Goal: Transaction & Acquisition: Purchase product/service

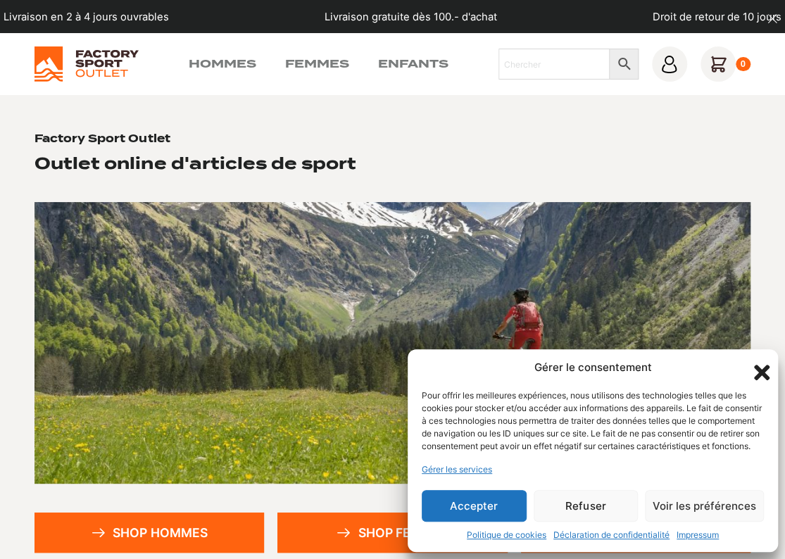
click at [617, 503] on button "Refuser" at bounding box center [586, 506] width 105 height 32
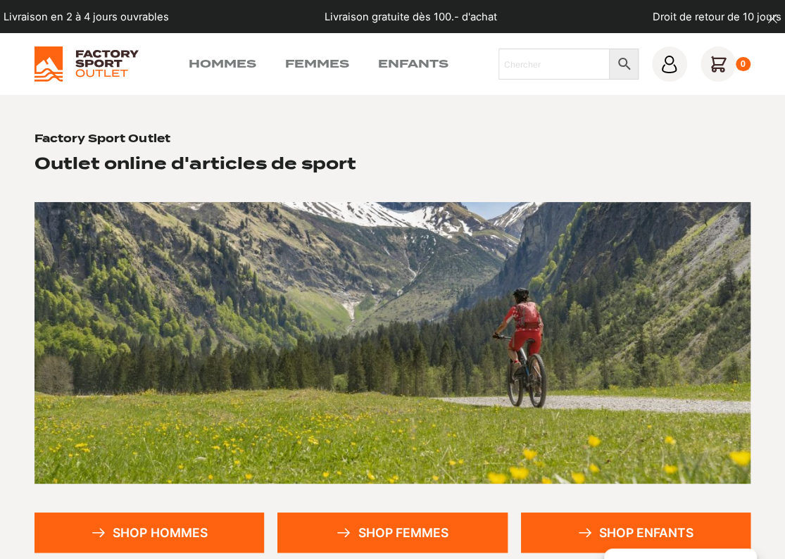
scroll to position [211, 0]
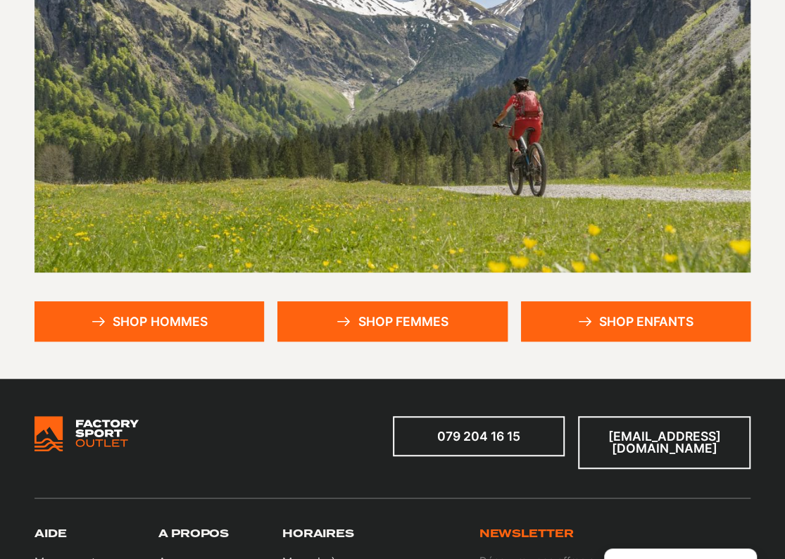
click at [183, 316] on link "Shop hommes" at bounding box center [150, 321] width 230 height 40
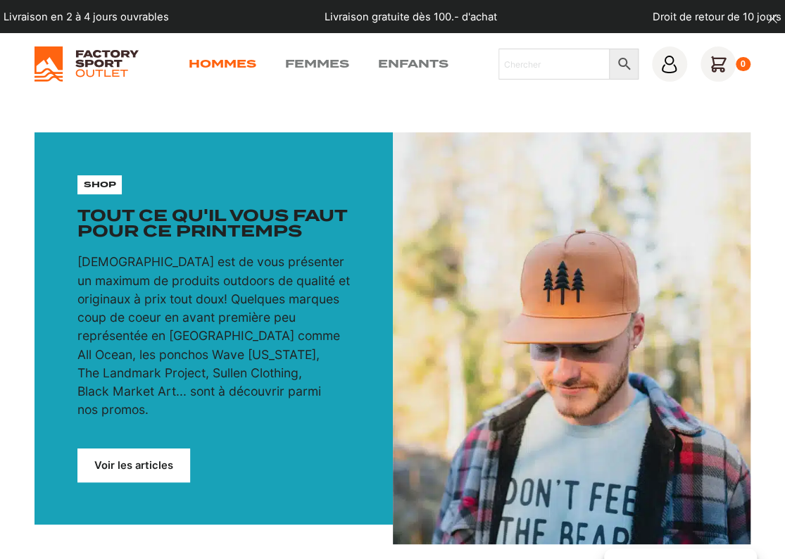
click at [230, 61] on link "Hommes" at bounding box center [223, 64] width 68 height 17
click at [139, 449] on link "Voir les articles" at bounding box center [133, 466] width 113 height 34
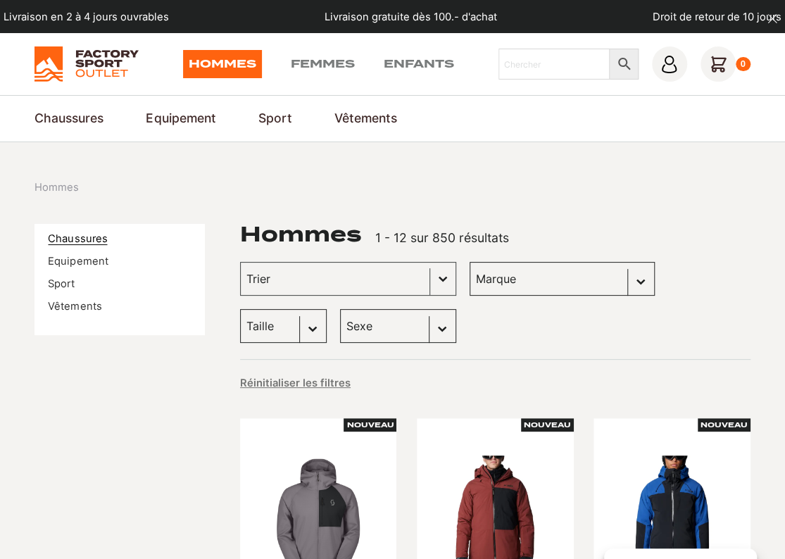
click at [92, 234] on link "Chaussures" at bounding box center [77, 238] width 59 height 13
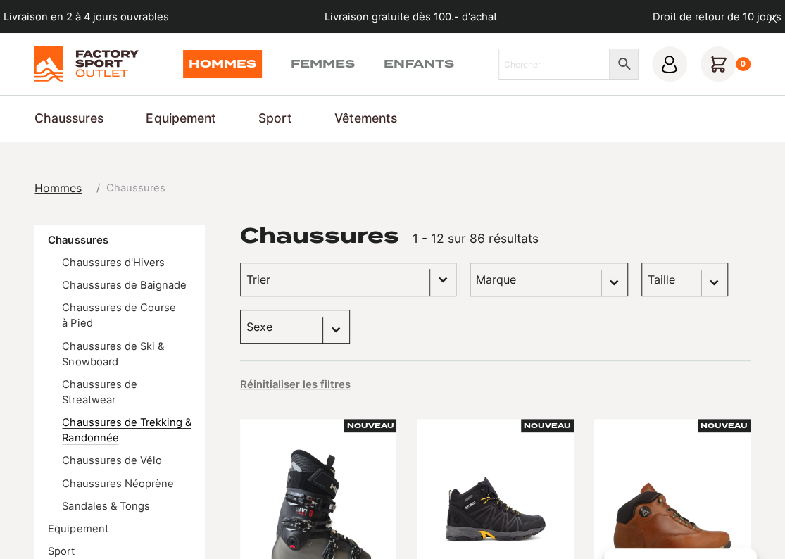
click at [161, 427] on link "Chaussures de Trekking & Randonnée" at bounding box center [126, 430] width 129 height 28
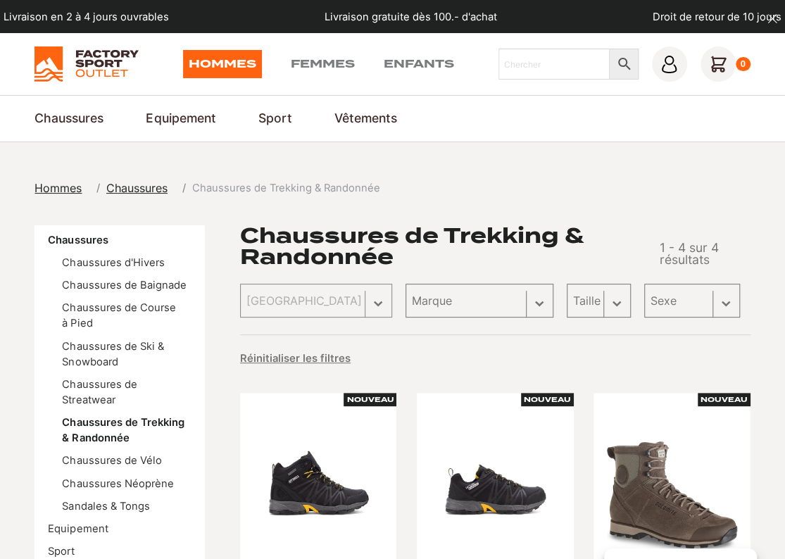
scroll to position [70, 0]
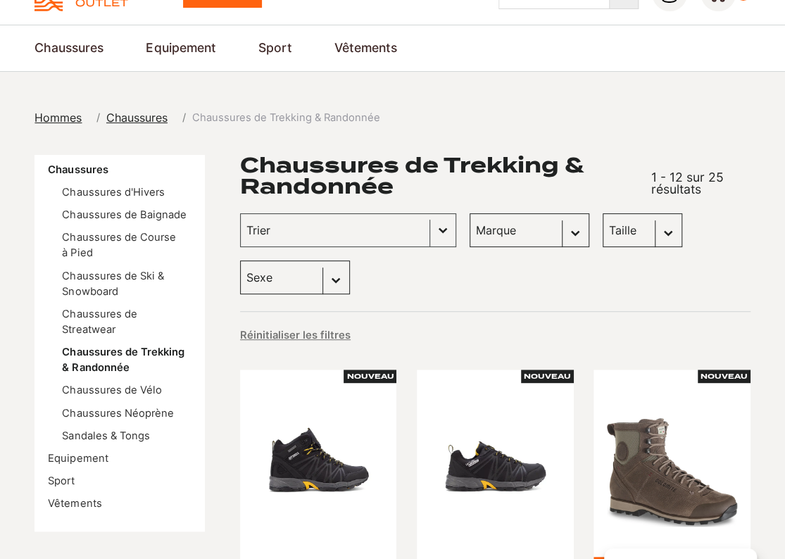
click at [556, 223] on select "Marque Dolomite (15) Kayland (7) DakarShoes (2) Columbia (1)" at bounding box center [530, 230] width 120 height 34
click at [131, 238] on link "Chaussures de Course à Pied" at bounding box center [118, 245] width 113 height 28
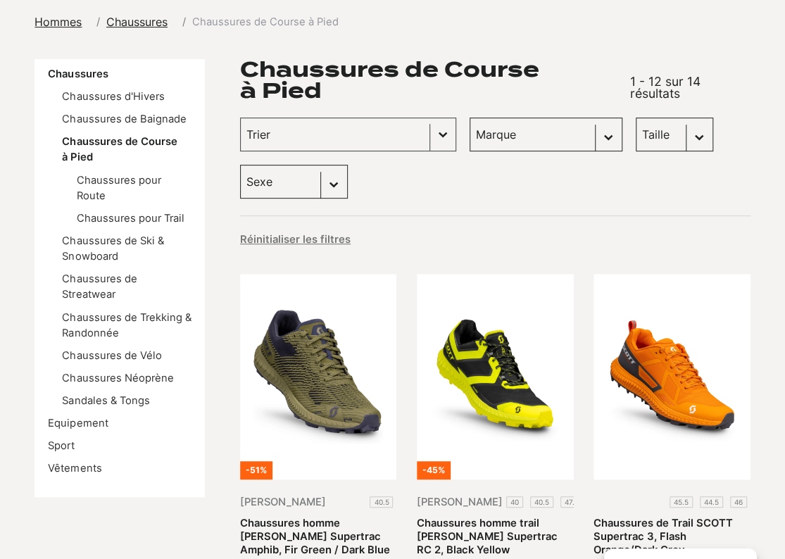
scroll to position [211, 0]
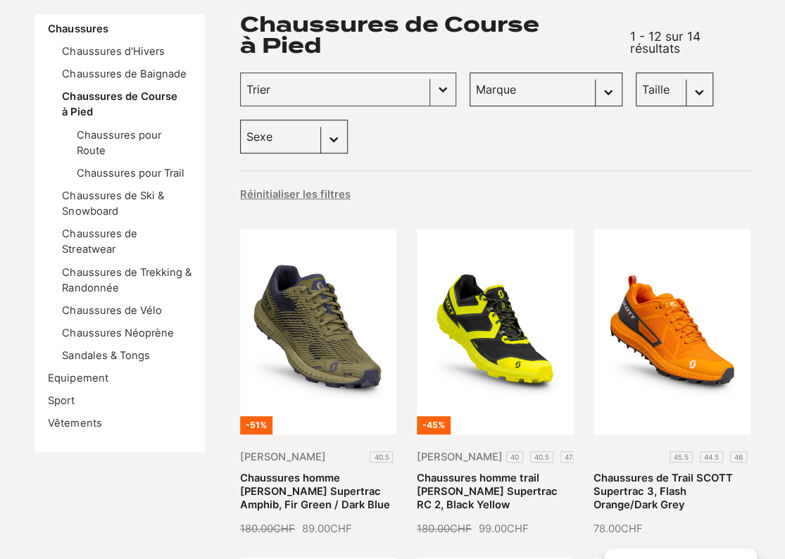
click at [521, 94] on select "Marque Scott (13)" at bounding box center [546, 90] width 153 height 34
select select "scott"
click at [470, 73] on select "Marque Scott (13)" at bounding box center [546, 90] width 153 height 34
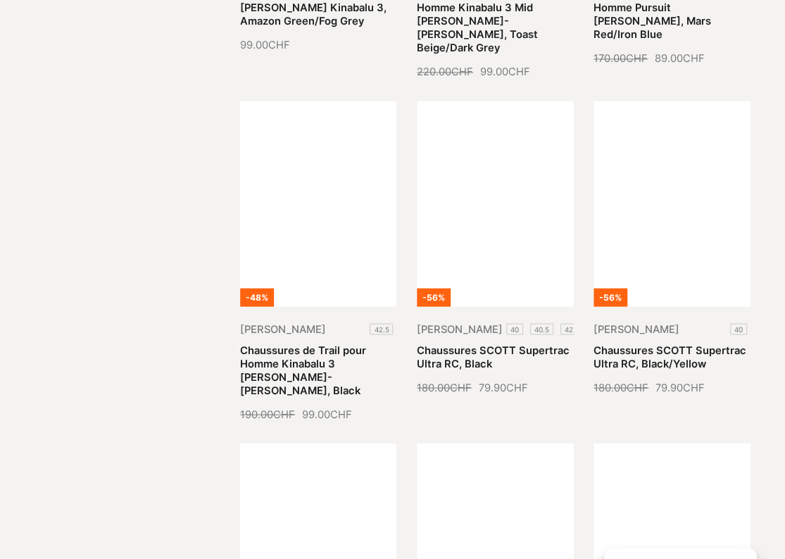
scroll to position [1056, 0]
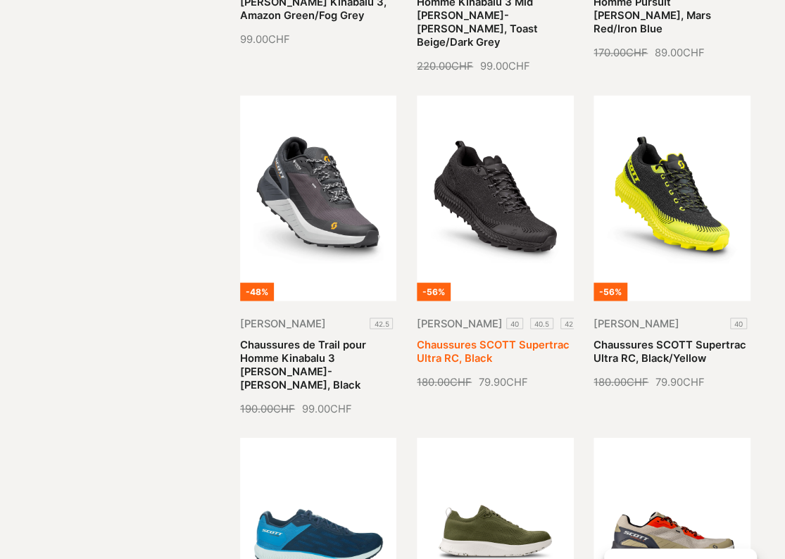
click at [562, 338] on link "Chaussures SCOTT Supertrac Ultra RC, Black" at bounding box center [493, 351] width 153 height 26
click at [516, 338] on link "Chaussures SCOTT Supertrac Ultra RC, Black" at bounding box center [493, 351] width 153 height 26
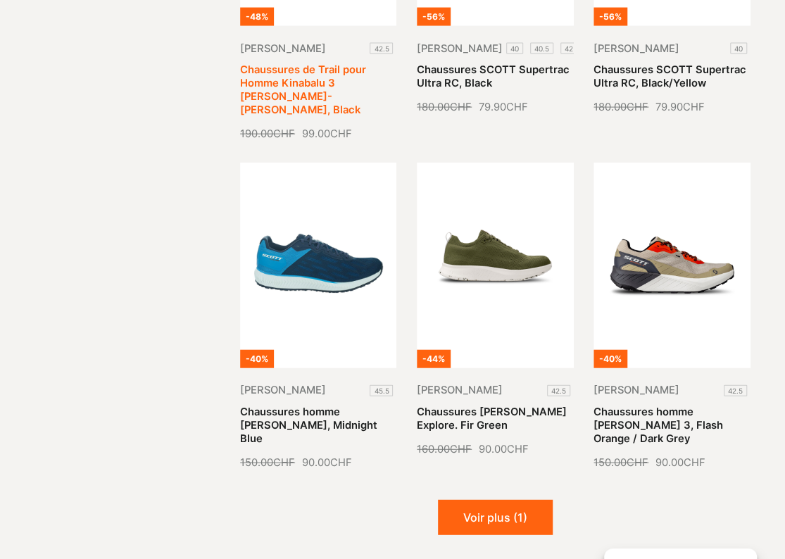
scroll to position [1338, 0]
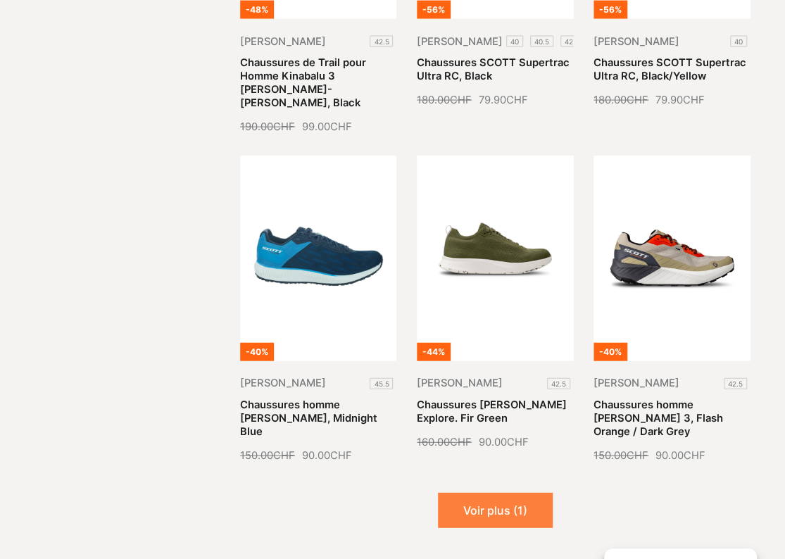
click at [482, 493] on button "Voir plus (1)" at bounding box center [495, 510] width 115 height 35
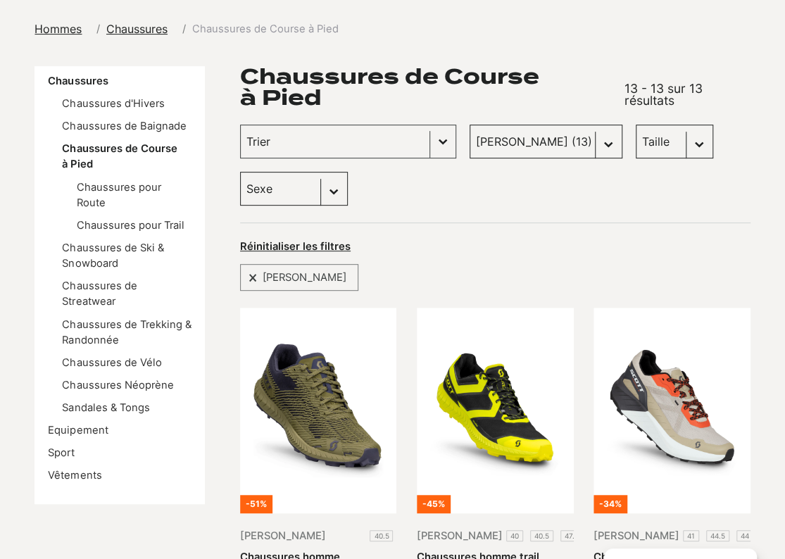
scroll to position [141, 0]
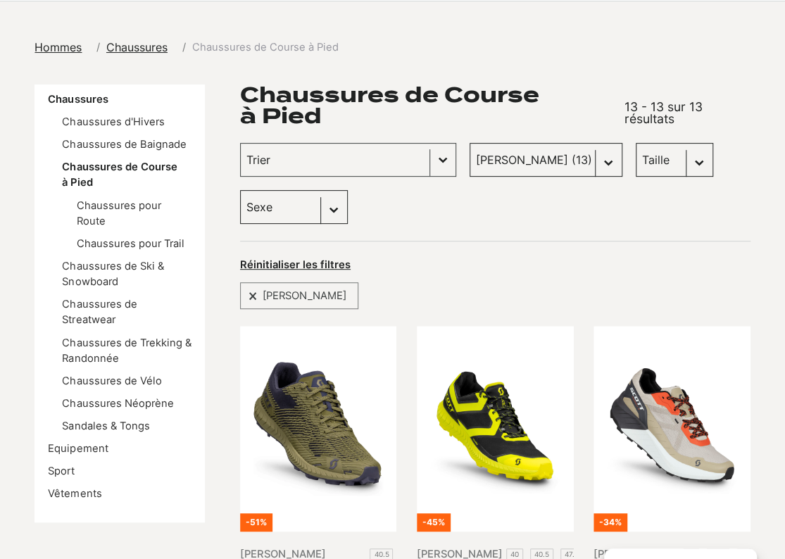
click at [636, 167] on select "Taille 40.5 (1) 41 (1)" at bounding box center [674, 160] width 77 height 34
click at [523, 162] on select "Marque Scott (13)" at bounding box center [546, 160] width 153 height 34
select select
click at [470, 143] on select "Marque Scott (13)" at bounding box center [546, 160] width 153 height 34
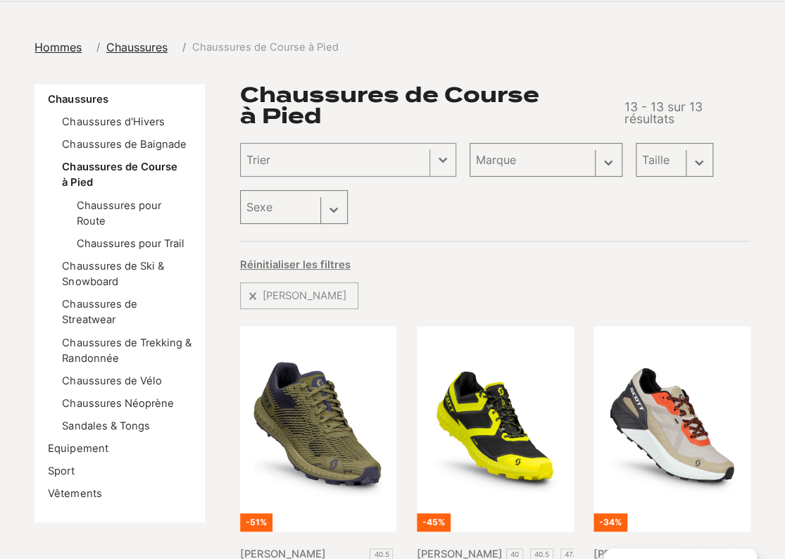
click at [636, 158] on div "Taille Sélectionnez le contenu Taille 40.5 (1) 41 (1)" at bounding box center [674, 160] width 77 height 34
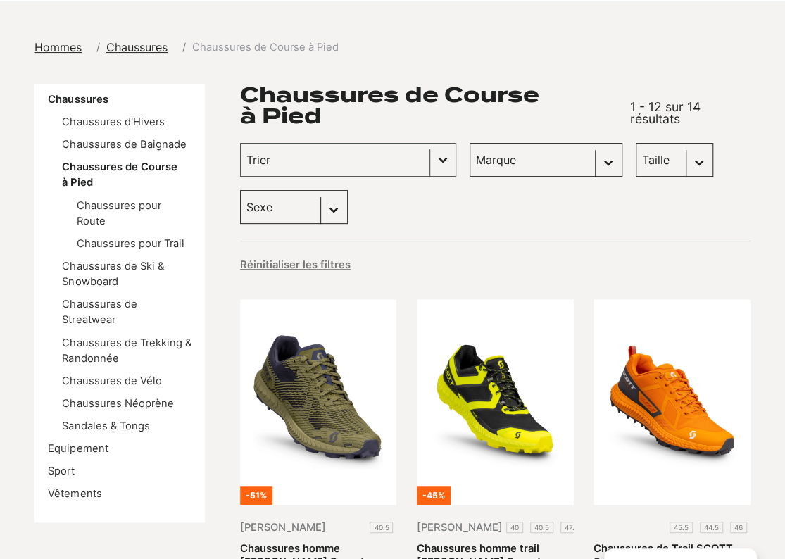
click at [636, 158] on select "Taille 40.5 (1) 41 (1)" at bounding box center [674, 160] width 77 height 34
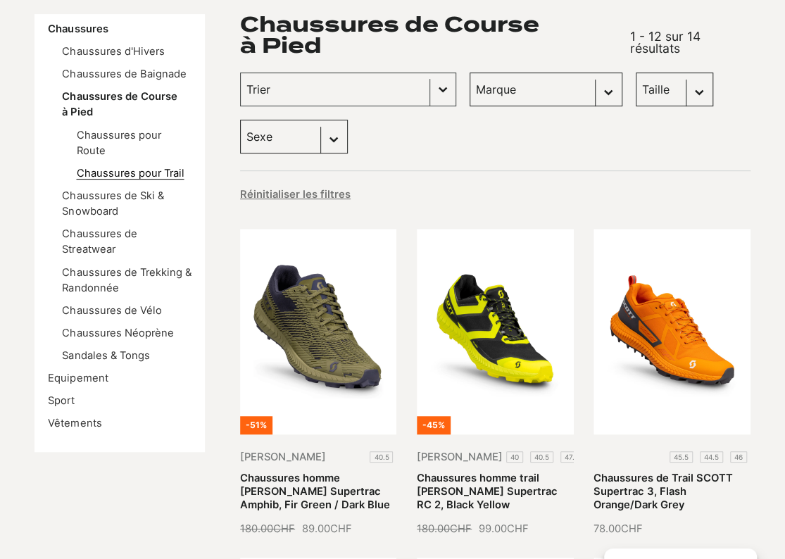
click at [152, 167] on link "Chaussures pour Trail" at bounding box center [130, 173] width 108 height 13
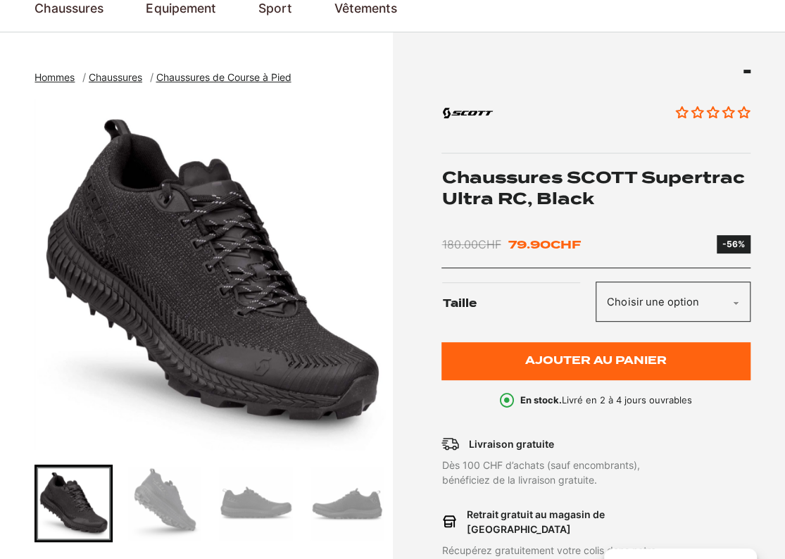
scroll to position [141, 0]
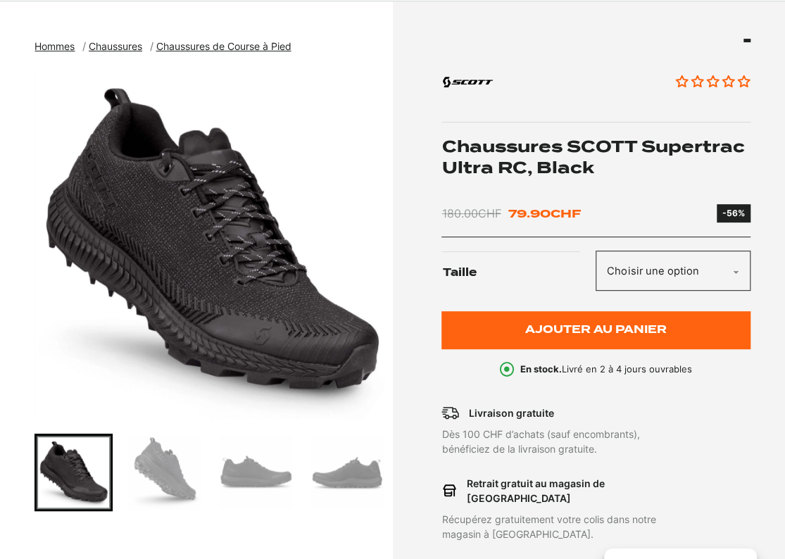
click at [717, 270] on select "Choisir une option 40 40.5 42 42.5 43 44 44.5 45 45.5 46 47" at bounding box center [673, 271] width 154 height 40
click at [596, 251] on select "Choisir une option 40 40.5 42 42.5 43 44 44.5 45 45.5 46 47" at bounding box center [673, 271] width 154 height 40
select select "43"
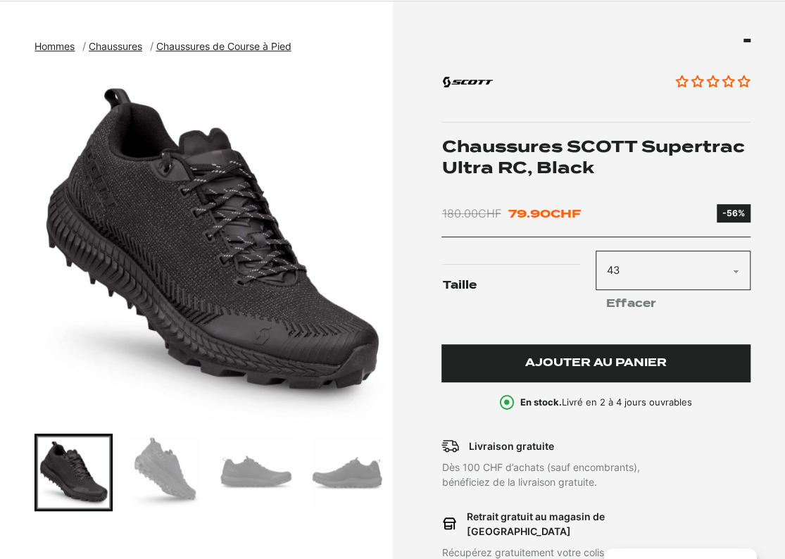
click at [611, 363] on span "Ajouter au panier" at bounding box center [596, 363] width 142 height 12
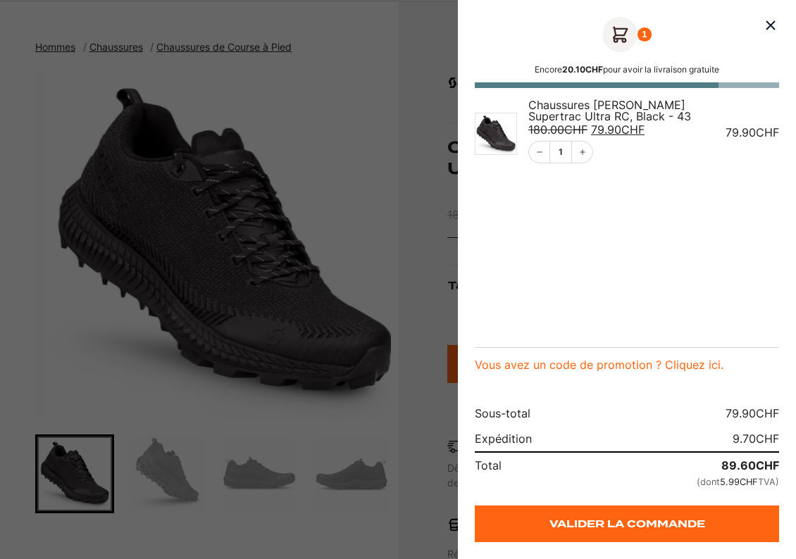
click at [362, 149] on div at bounding box center [398, 279] width 796 height 559
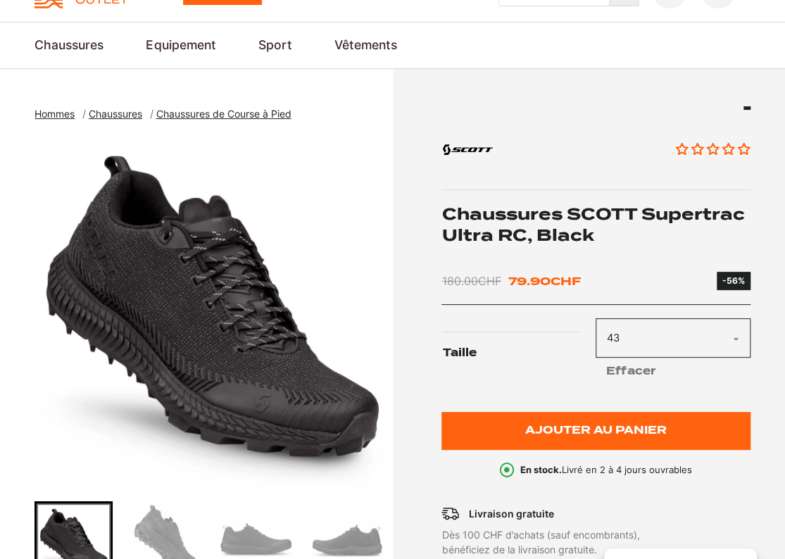
scroll to position [0, 0]
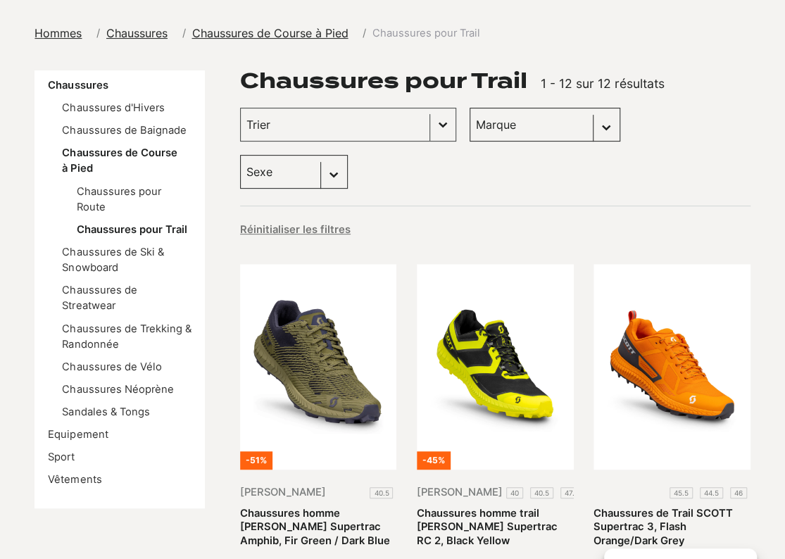
scroll to position [141, 0]
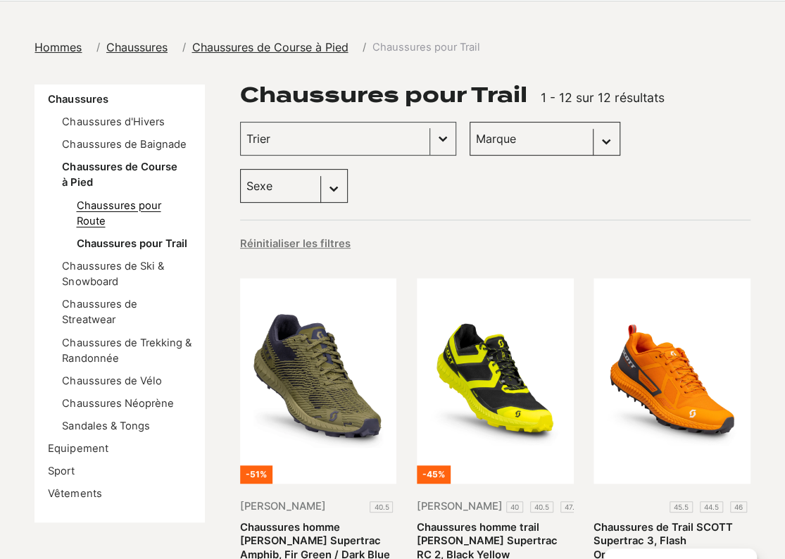
click at [142, 206] on link "Chaussures pour Route" at bounding box center [118, 213] width 84 height 28
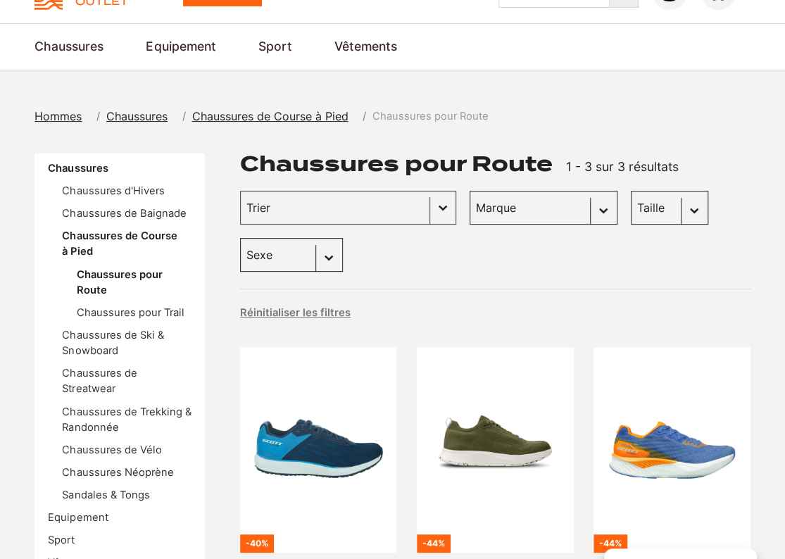
scroll to position [141, 0]
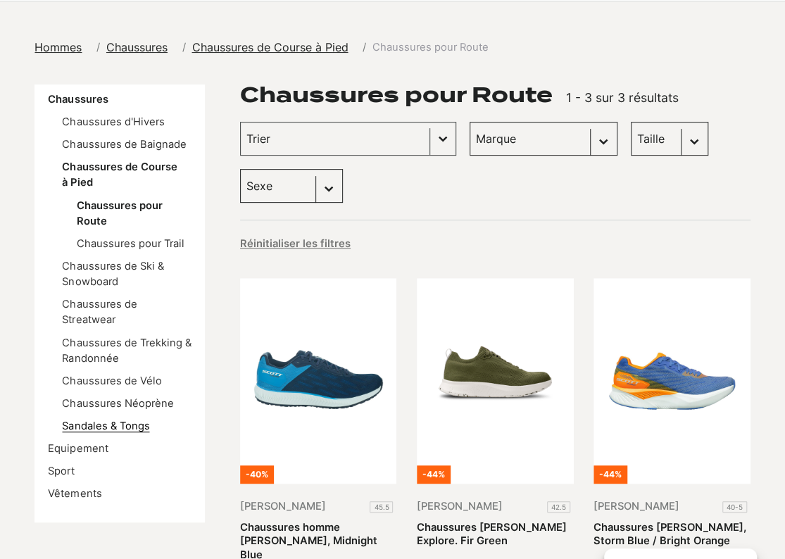
click at [124, 422] on link "Sandales & Tongs" at bounding box center [105, 426] width 87 height 13
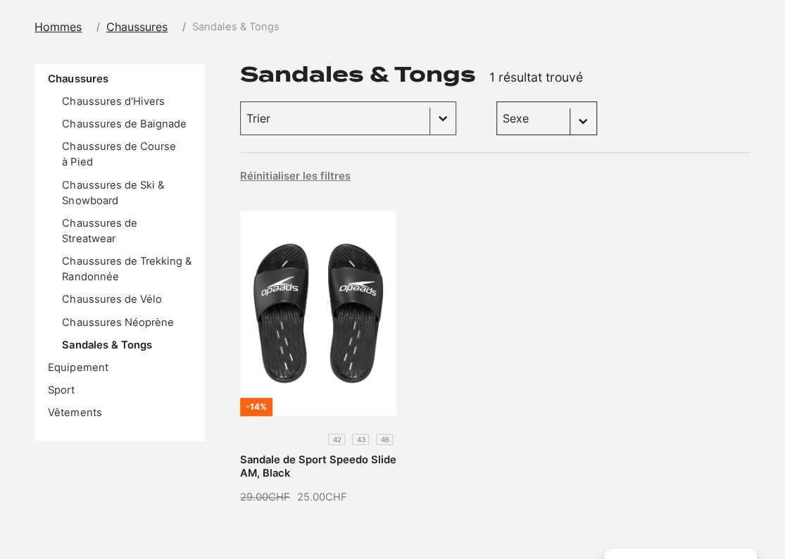
scroll to position [211, 0]
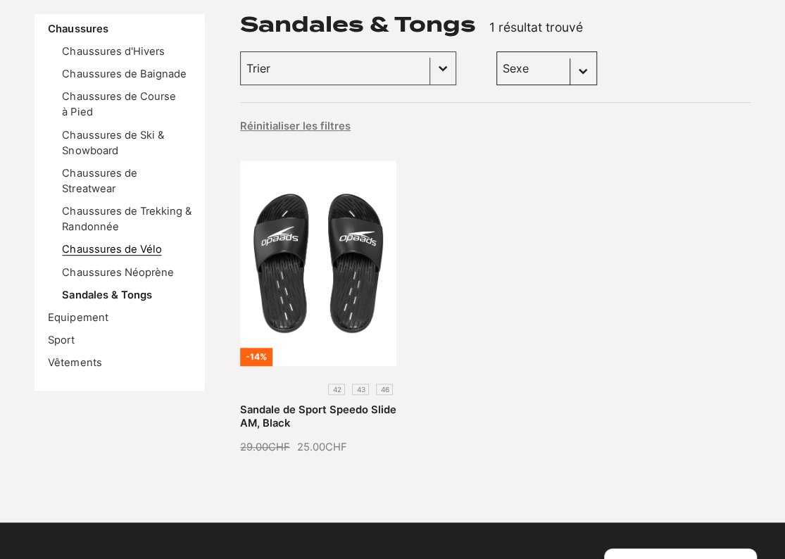
click at [120, 250] on link "Chaussures de Vélo" at bounding box center [111, 249] width 99 height 13
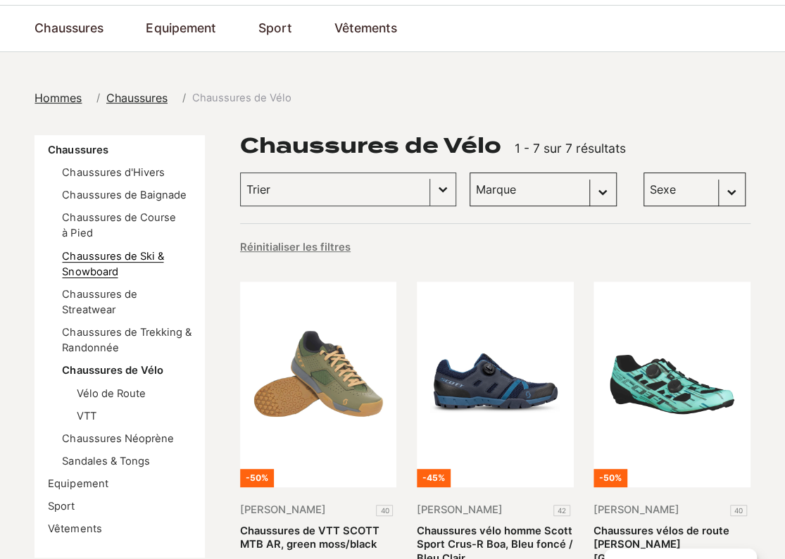
scroll to position [70, 0]
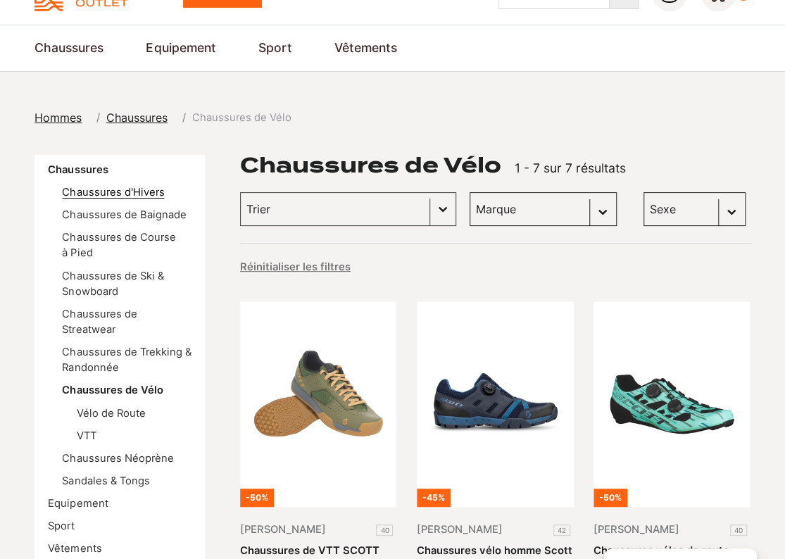
click at [127, 191] on link "Chaussures d'Hivers" at bounding box center [113, 192] width 102 height 13
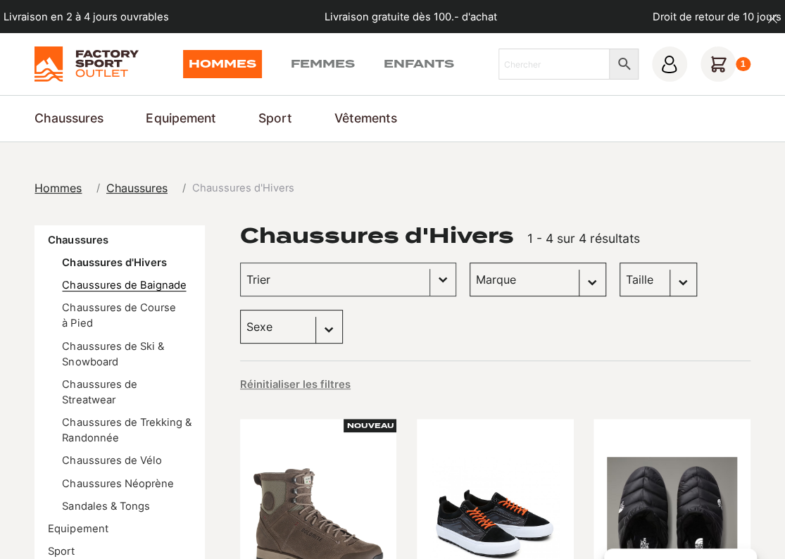
click at [165, 281] on link "Chaussures de Baignade" at bounding box center [124, 285] width 124 height 13
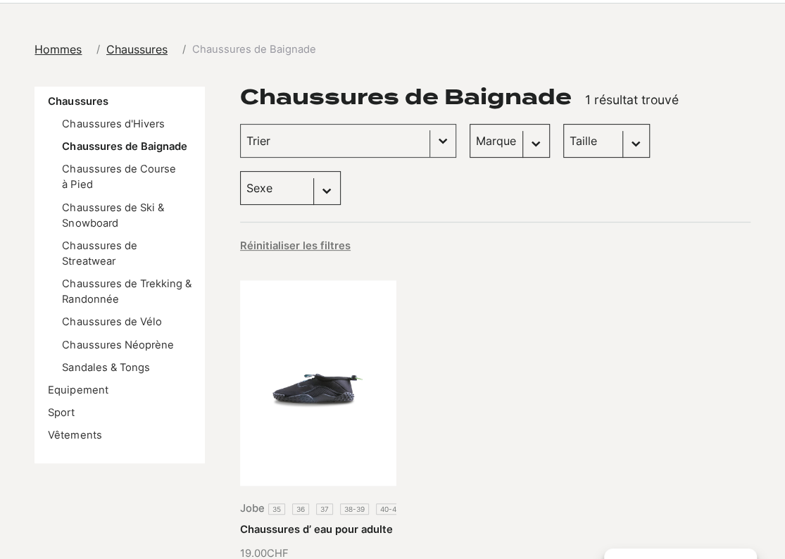
scroll to position [141, 0]
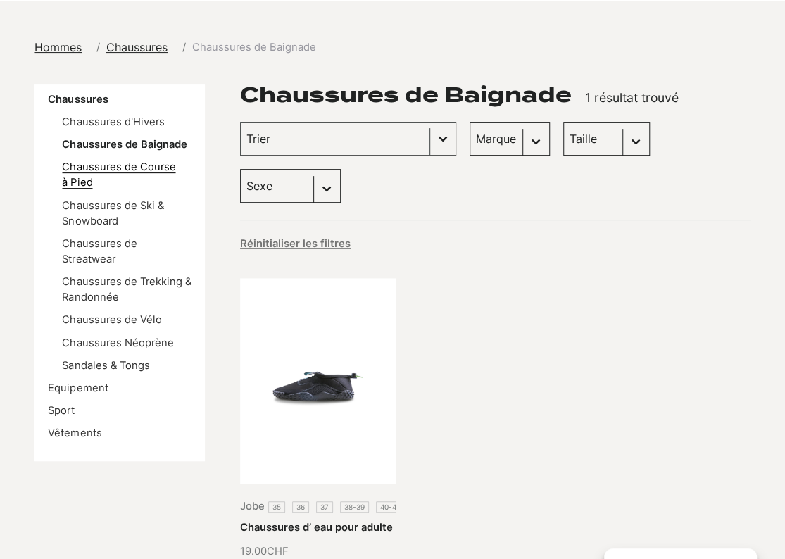
click at [149, 167] on link "Chaussures de Course à Pied" at bounding box center [118, 175] width 113 height 28
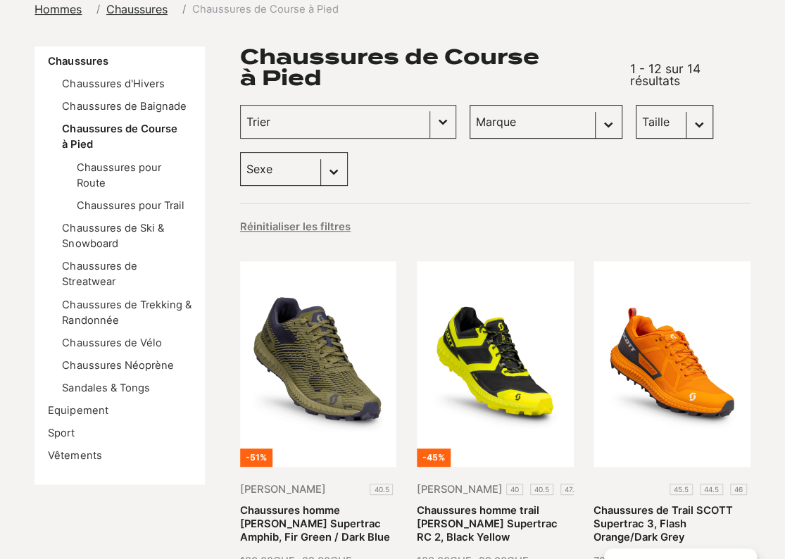
scroll to position [211, 0]
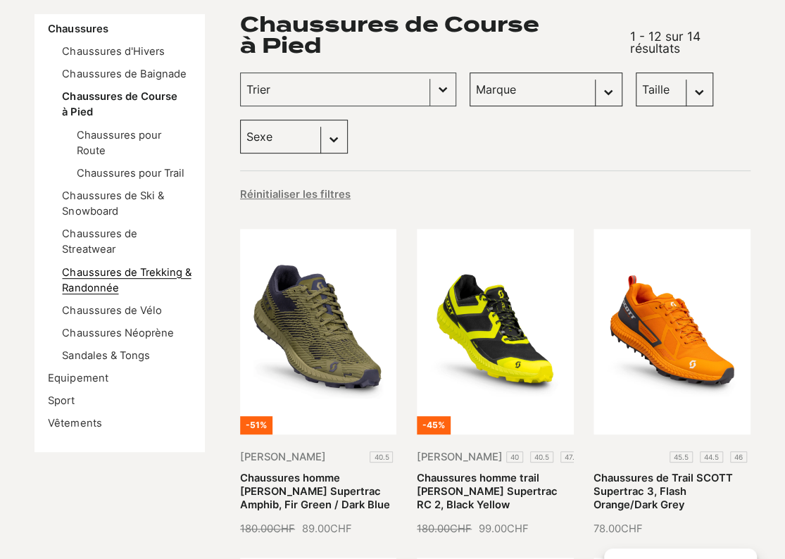
click at [136, 266] on link "Chaussures de Trekking & Randonnée" at bounding box center [126, 280] width 129 height 28
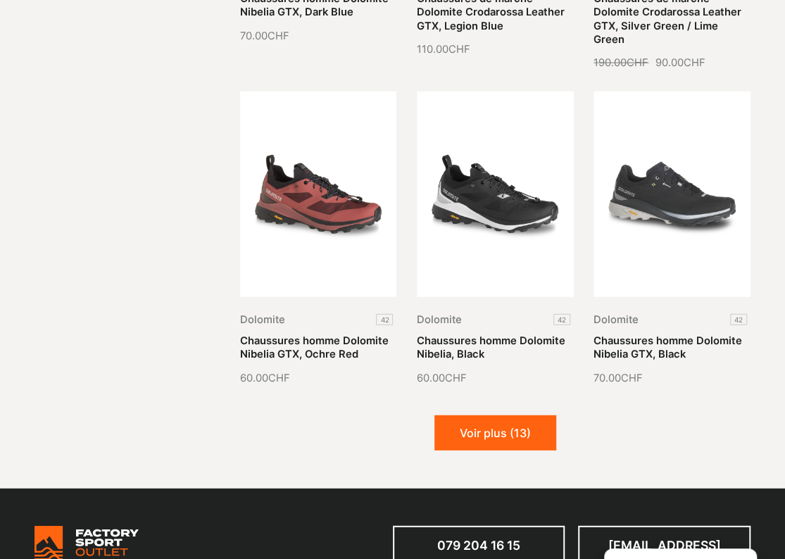
scroll to position [1408, 0]
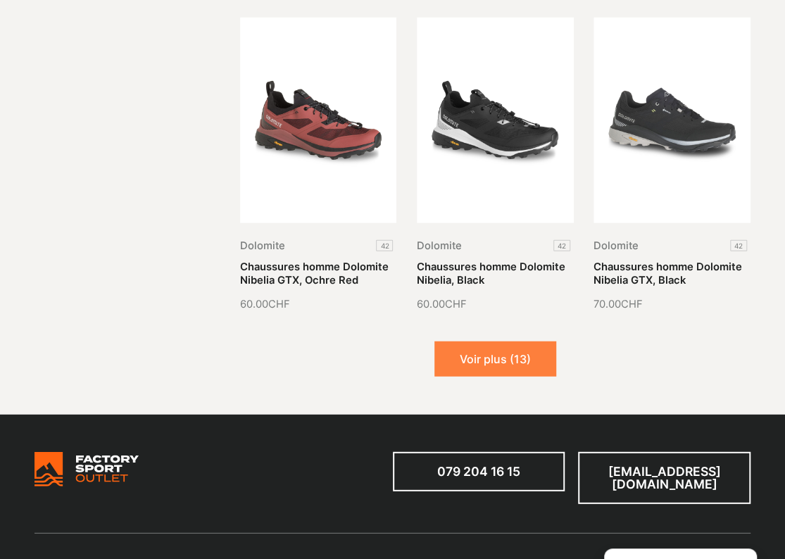
click at [506, 353] on button "Voir plus (13)" at bounding box center [495, 359] width 122 height 35
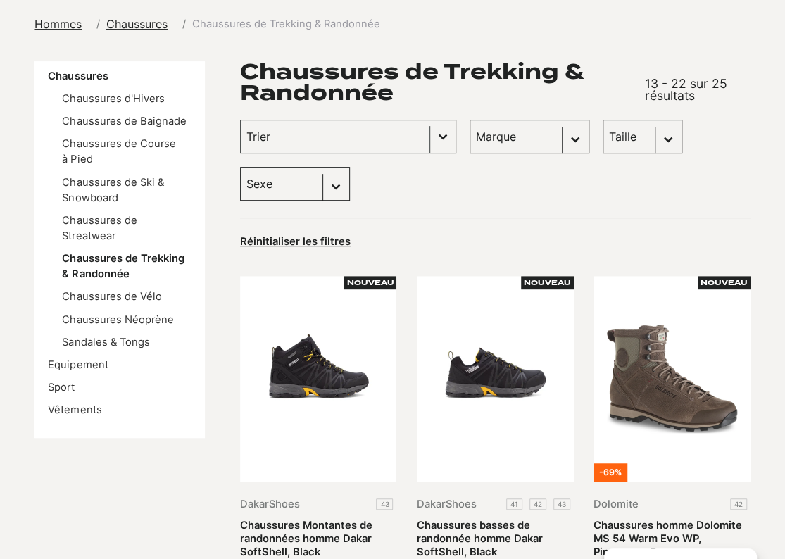
scroll to position [211, 0]
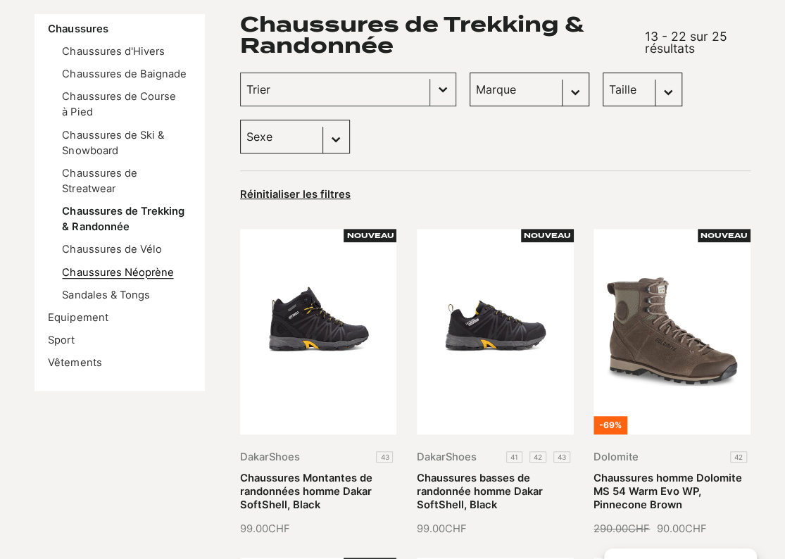
click at [148, 270] on link "Chaussures Néoprène" at bounding box center [117, 272] width 111 height 13
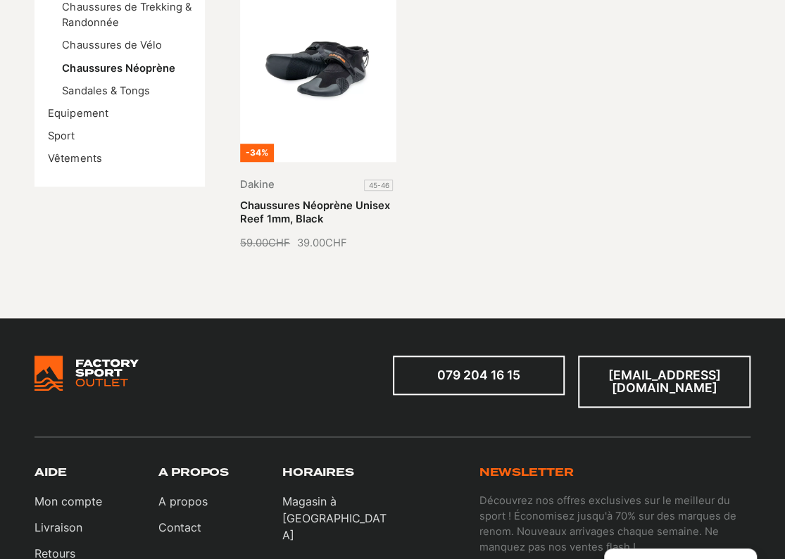
scroll to position [422, 0]
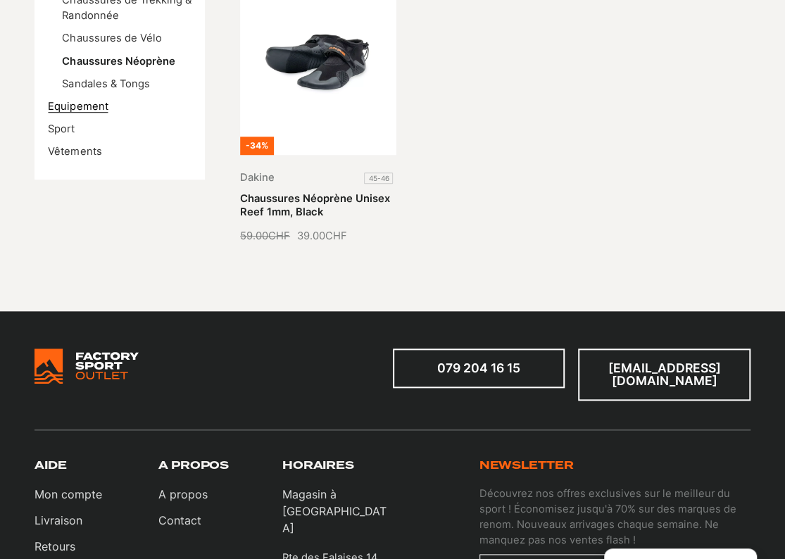
click at [99, 106] on link "Equipement" at bounding box center [78, 106] width 60 height 13
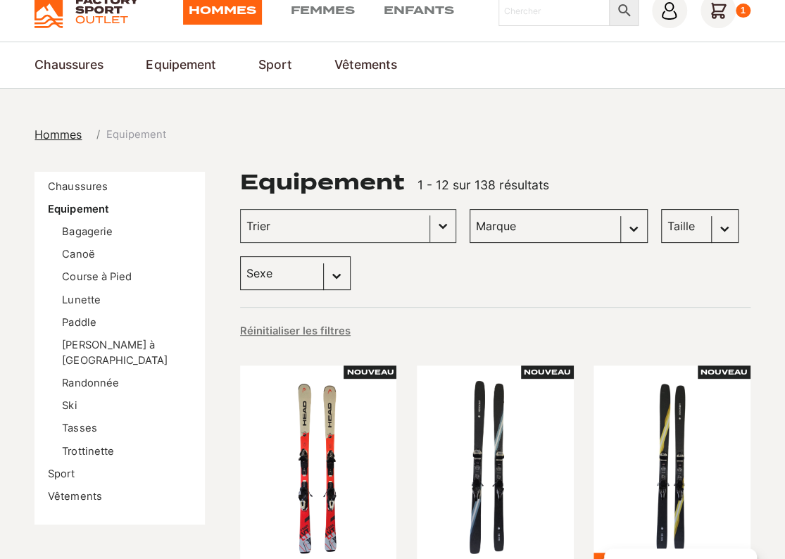
scroll to position [70, 0]
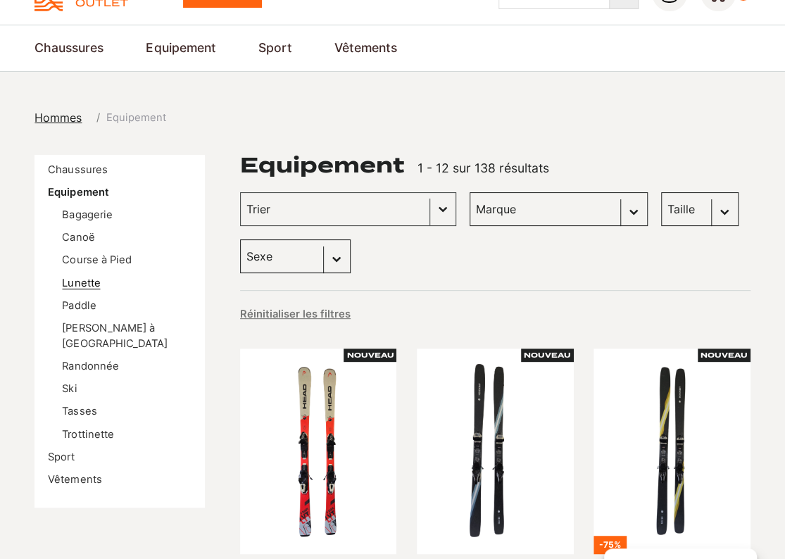
click at [87, 282] on link "Lunette" at bounding box center [81, 283] width 38 height 13
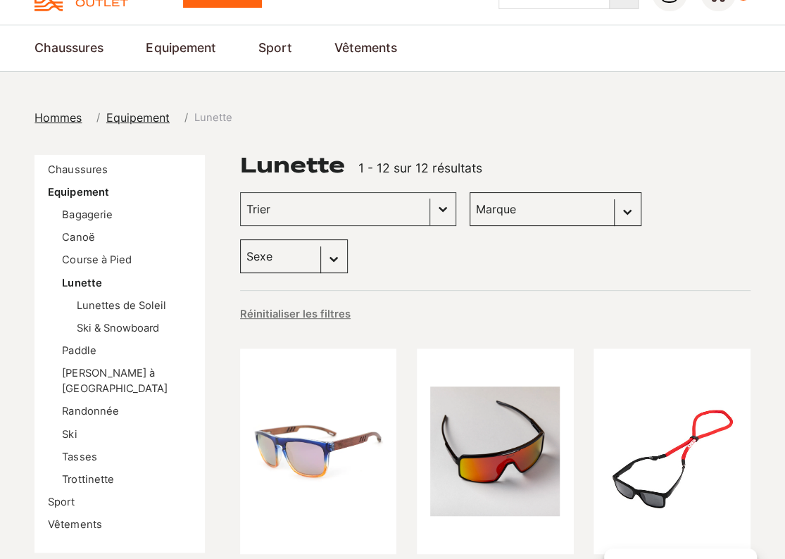
scroll to position [141, 0]
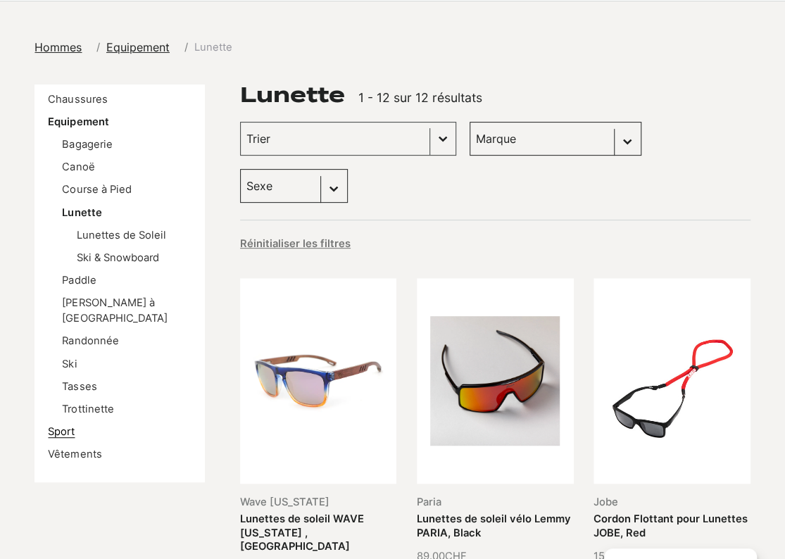
click at [61, 425] on link "Sport" at bounding box center [61, 431] width 27 height 13
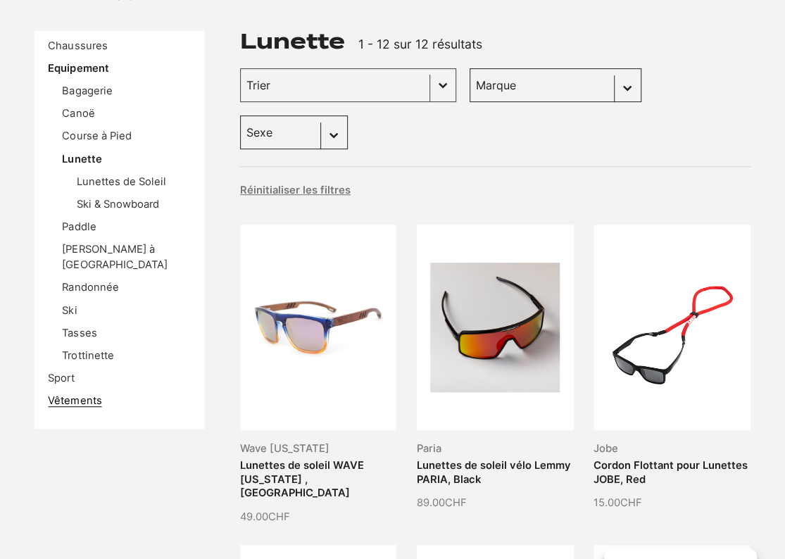
scroll to position [211, 0]
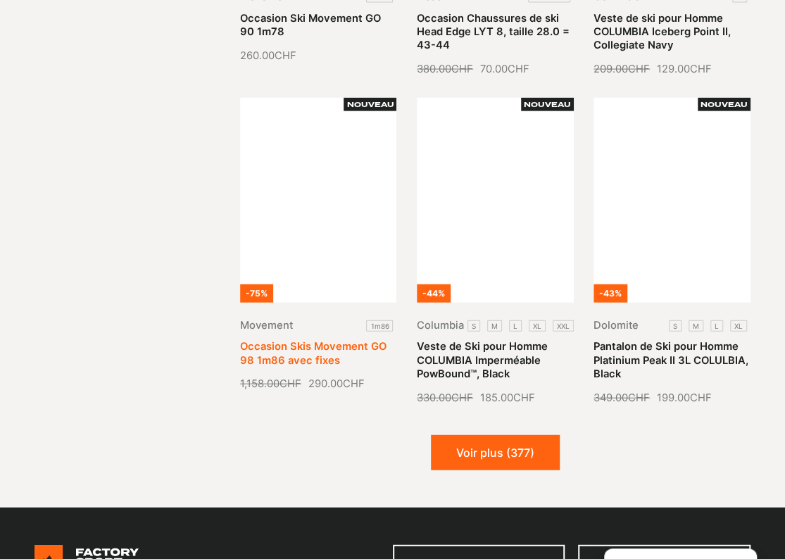
scroll to position [1408, 0]
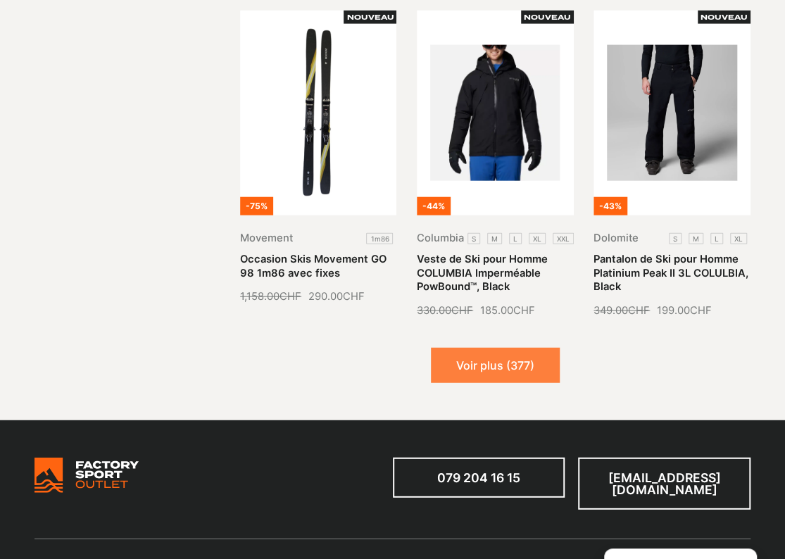
click at [488, 351] on button "Voir plus (377)" at bounding box center [495, 365] width 129 height 35
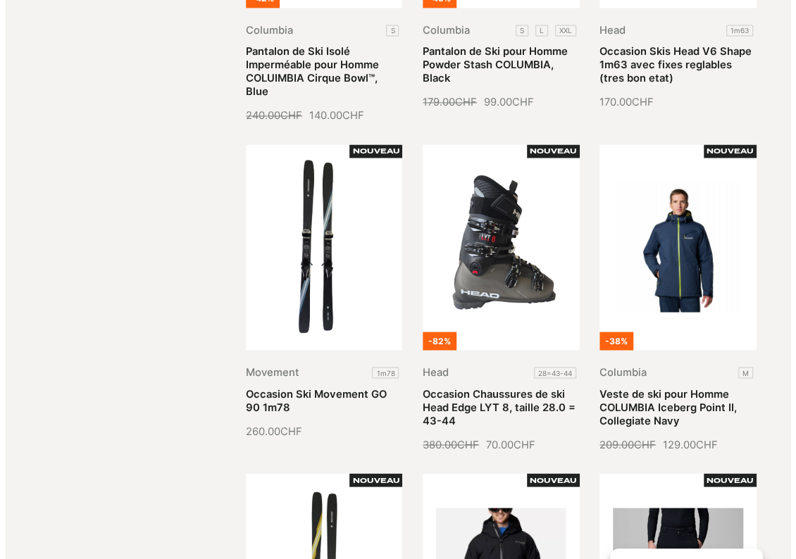
scroll to position [0, 0]
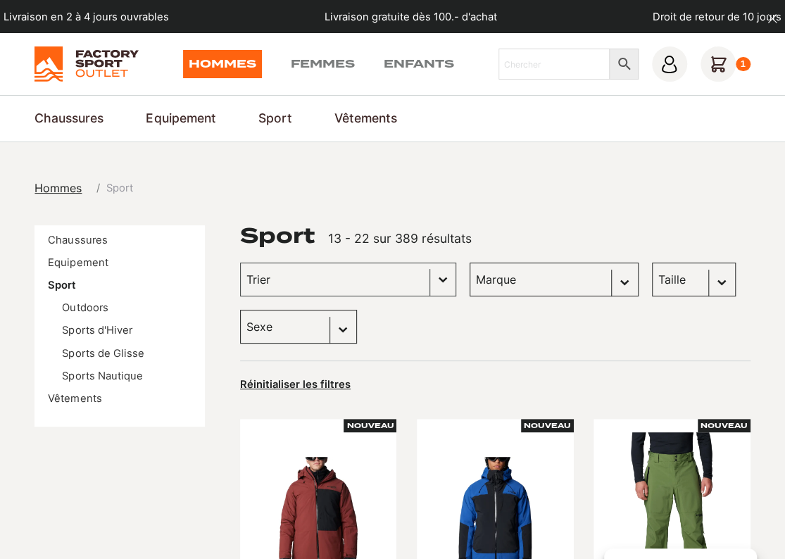
click at [708, 65] on icon at bounding box center [718, 63] width 35 height 35
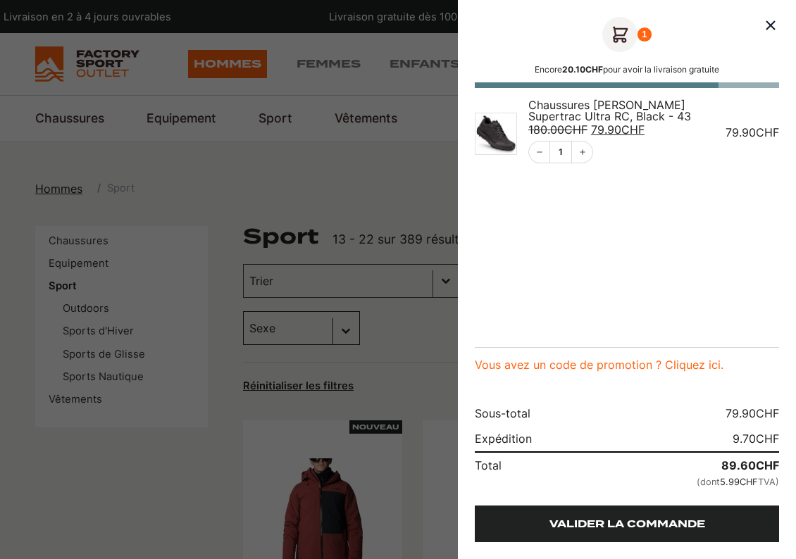
click at [628, 520] on link "Valider la commande" at bounding box center [627, 524] width 304 height 37
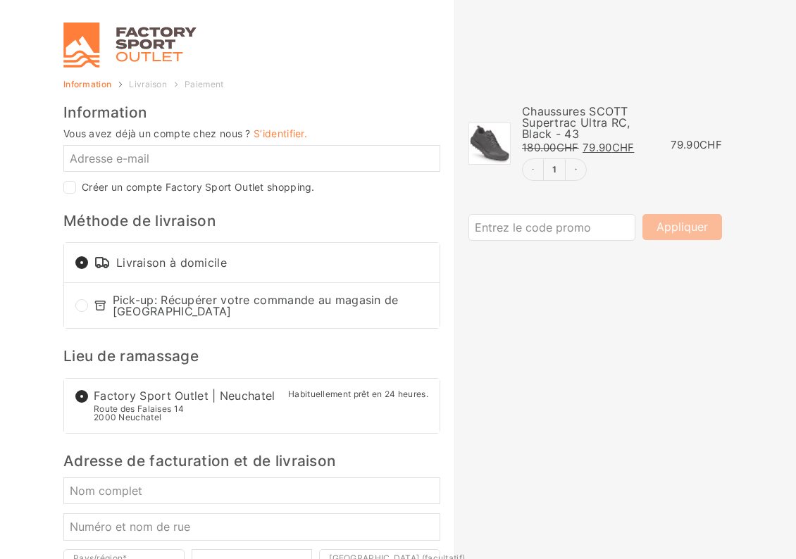
select select "NE"
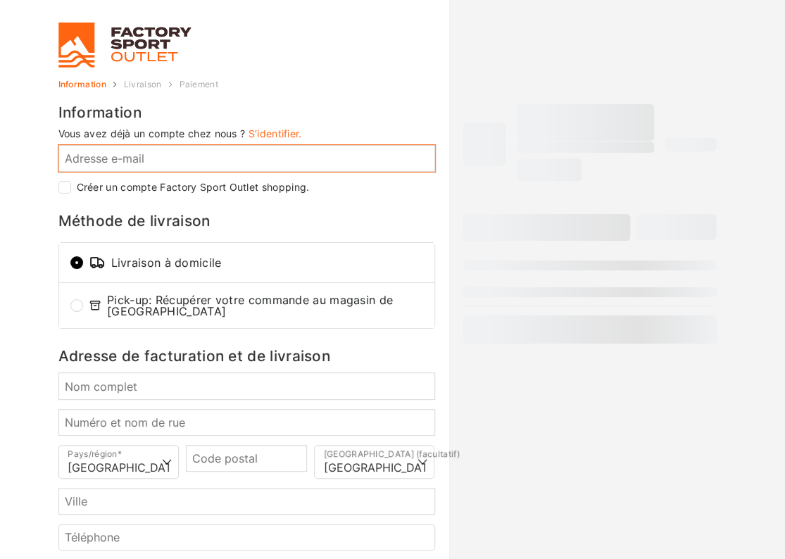
click at [265, 157] on input "Adresse e-mail *" at bounding box center [246, 158] width 377 height 27
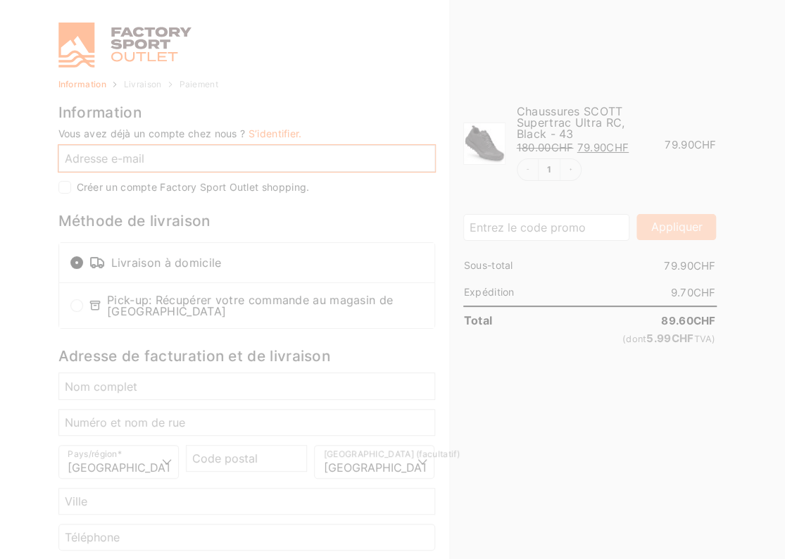
type input "[PERSON_NAME][EMAIL_ADDRESS][DOMAIN_NAME]"
type input "[PERSON_NAME]"
type input "1869"
type input "Massongex"
type input "[PHONE_NUMBER]"
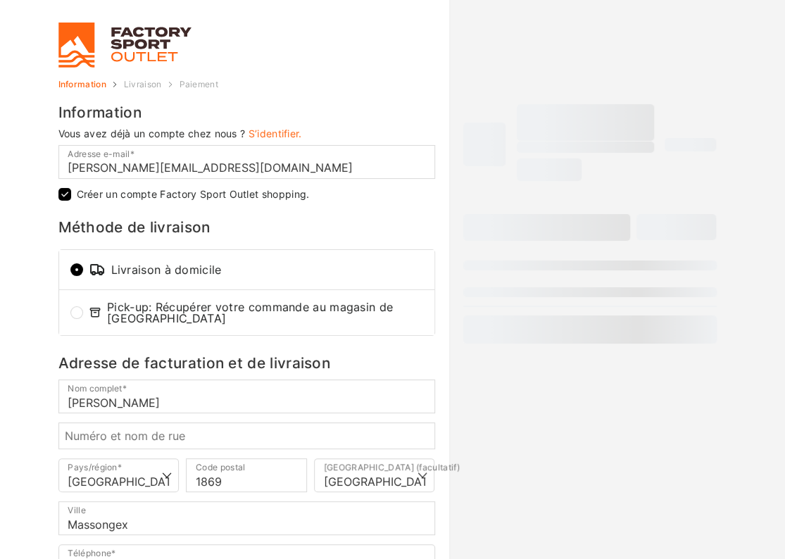
click at [61, 196] on input "Créer un compte Factory Sport Outlet shopping." at bounding box center [64, 194] width 13 height 13
checkbox input "false"
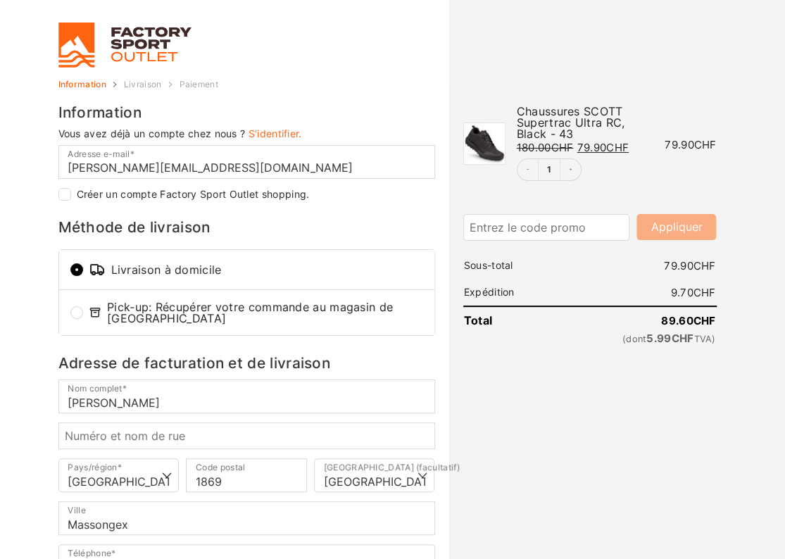
scroll to position [70, 0]
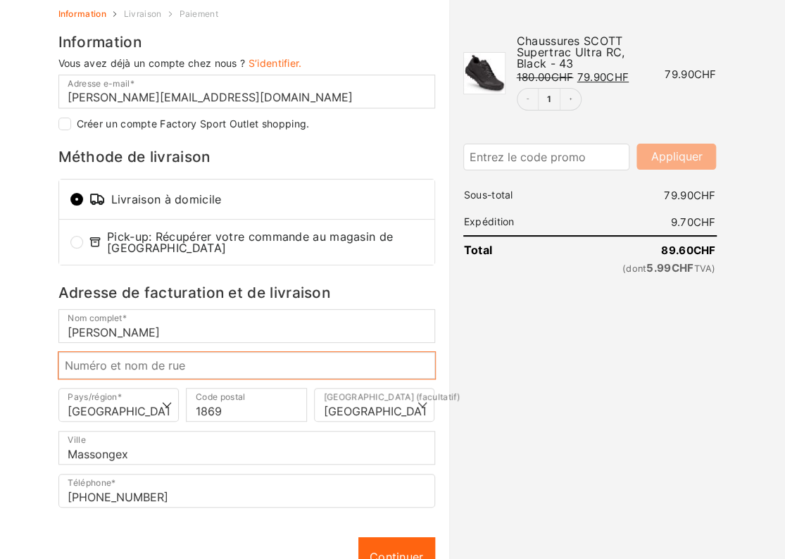
click at [193, 365] on input "Numéro et nom de rue *" at bounding box center [246, 365] width 377 height 27
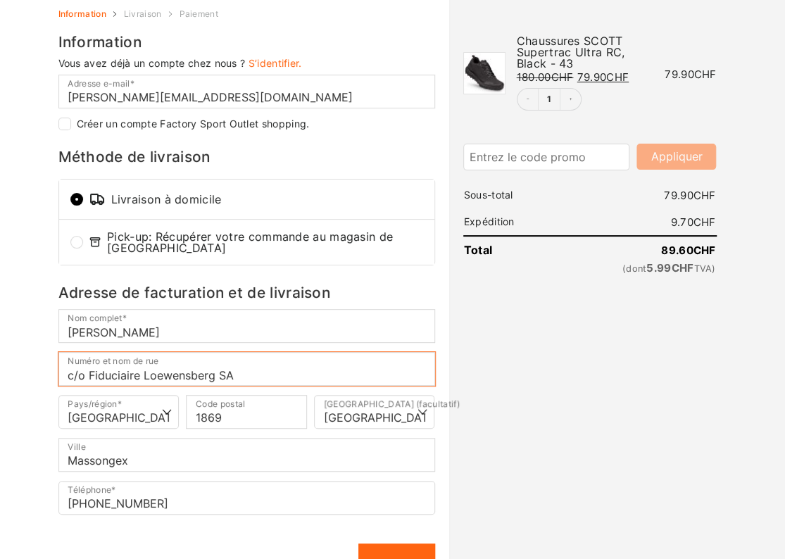
click at [275, 375] on input "c/o Fiduciaire Loewensberg SA" at bounding box center [246, 369] width 377 height 34
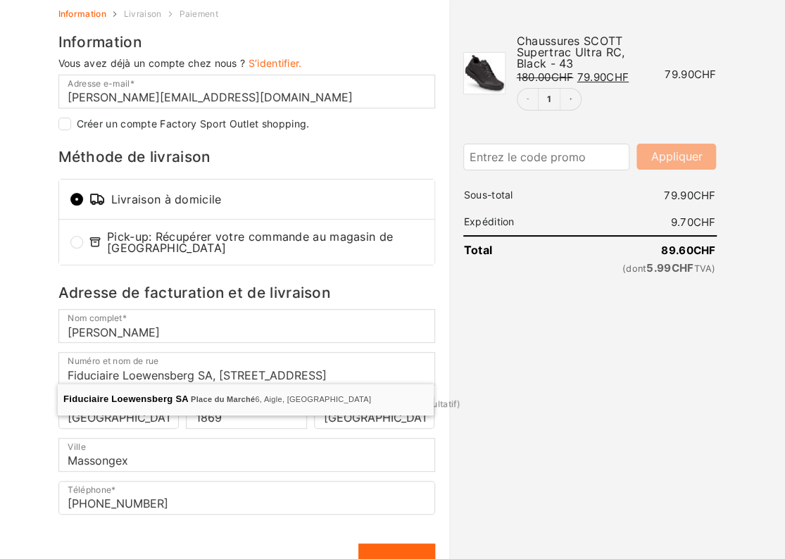
type input "Pl. du Marché 6"
type input "1860"
type input "Aigle"
select select "VD"
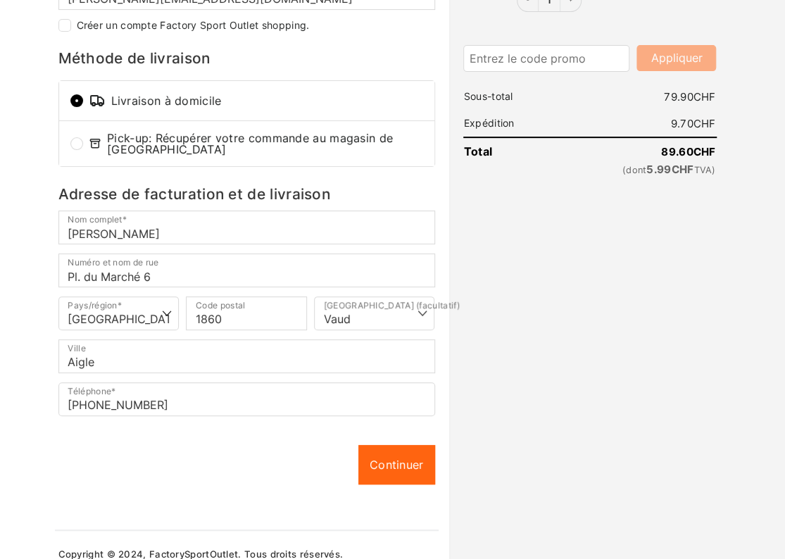
scroll to position [181, 0]
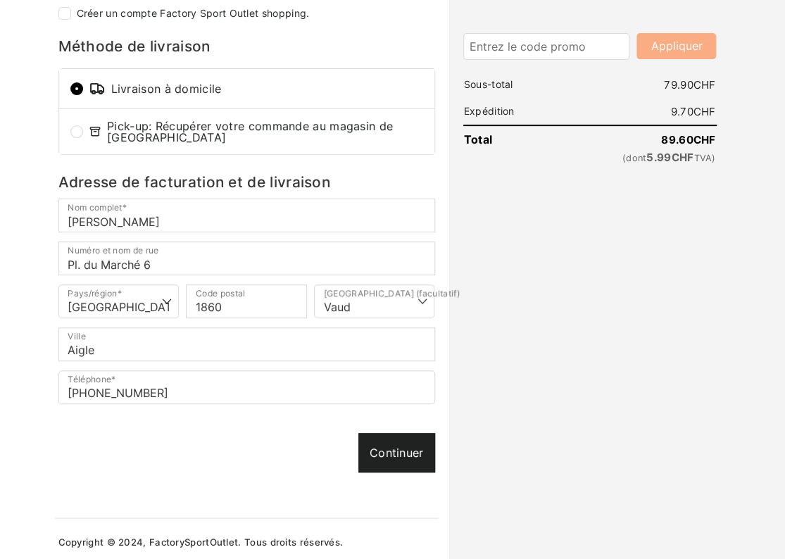
click at [400, 443] on link "Continuer" at bounding box center [396, 452] width 77 height 39
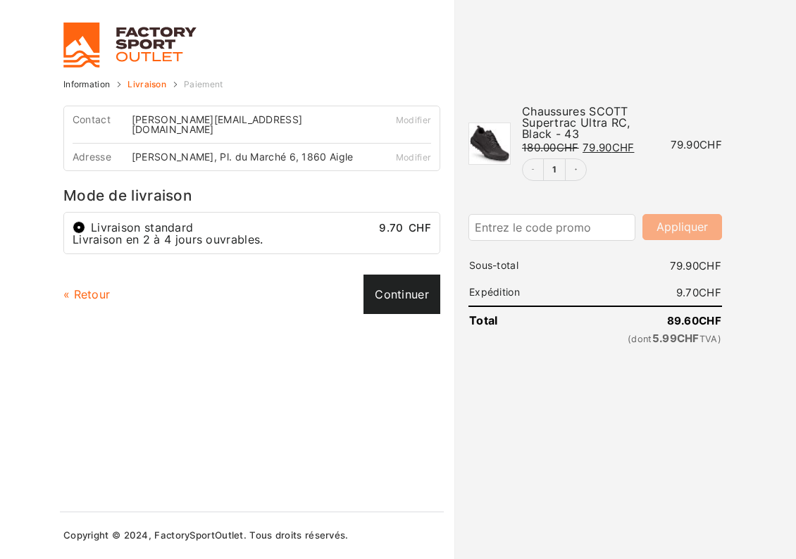
click at [409, 288] on link "Continuer" at bounding box center [401, 294] width 77 height 39
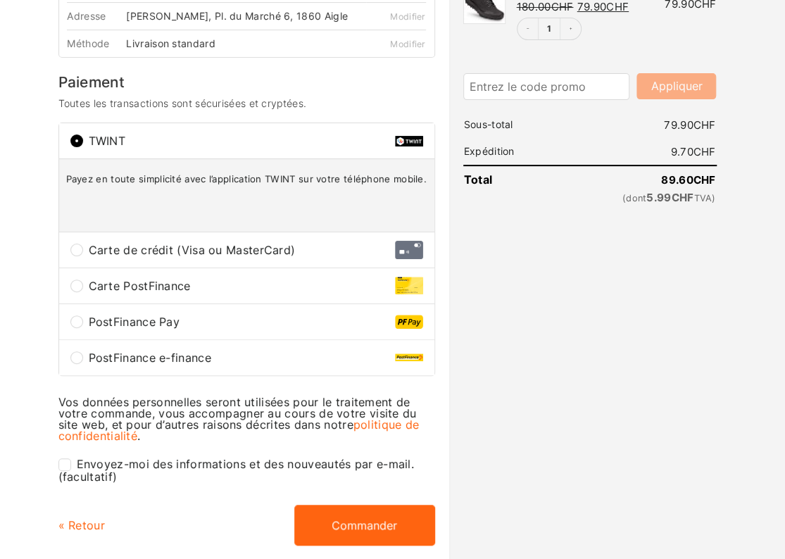
scroll to position [211, 0]
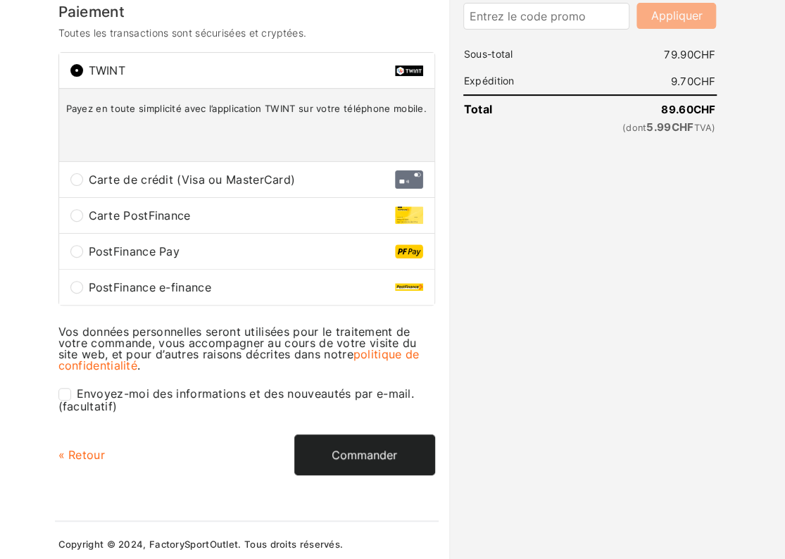
click at [372, 451] on button "Commander" at bounding box center [364, 454] width 141 height 41
